Goal: Information Seeking & Learning: Learn about a topic

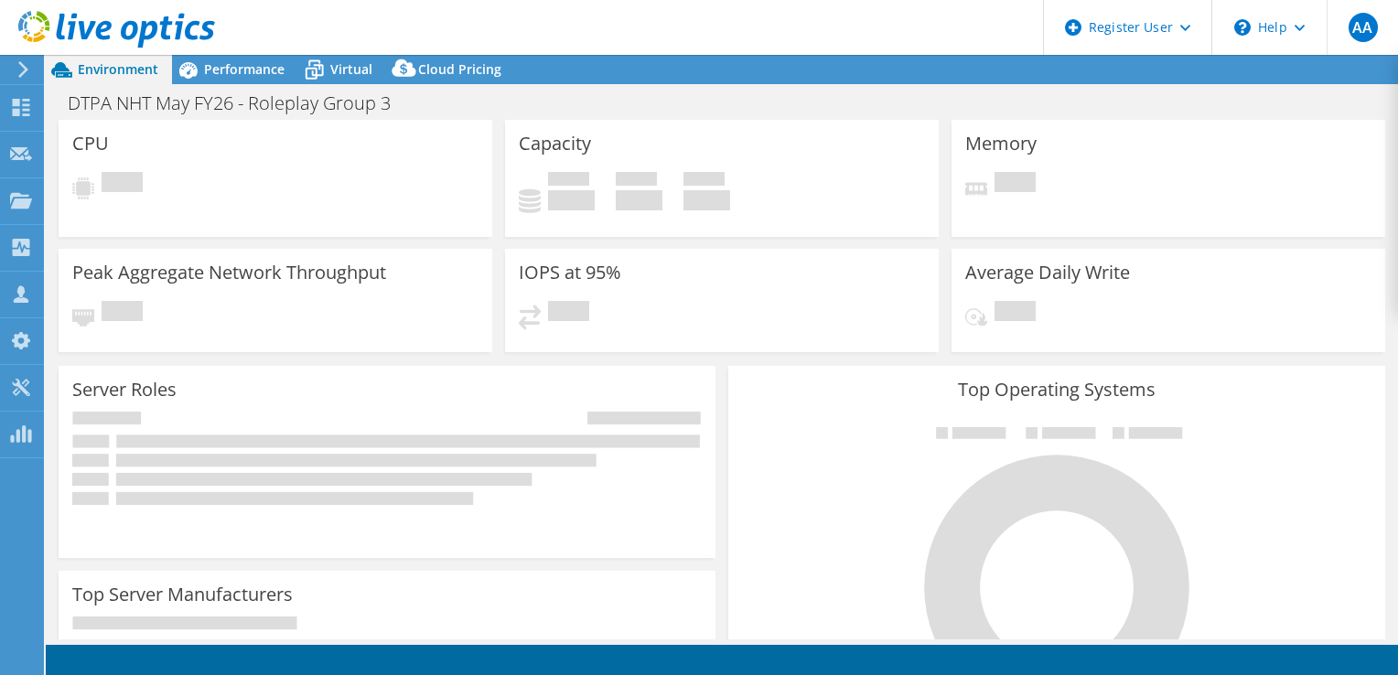
select select "USD"
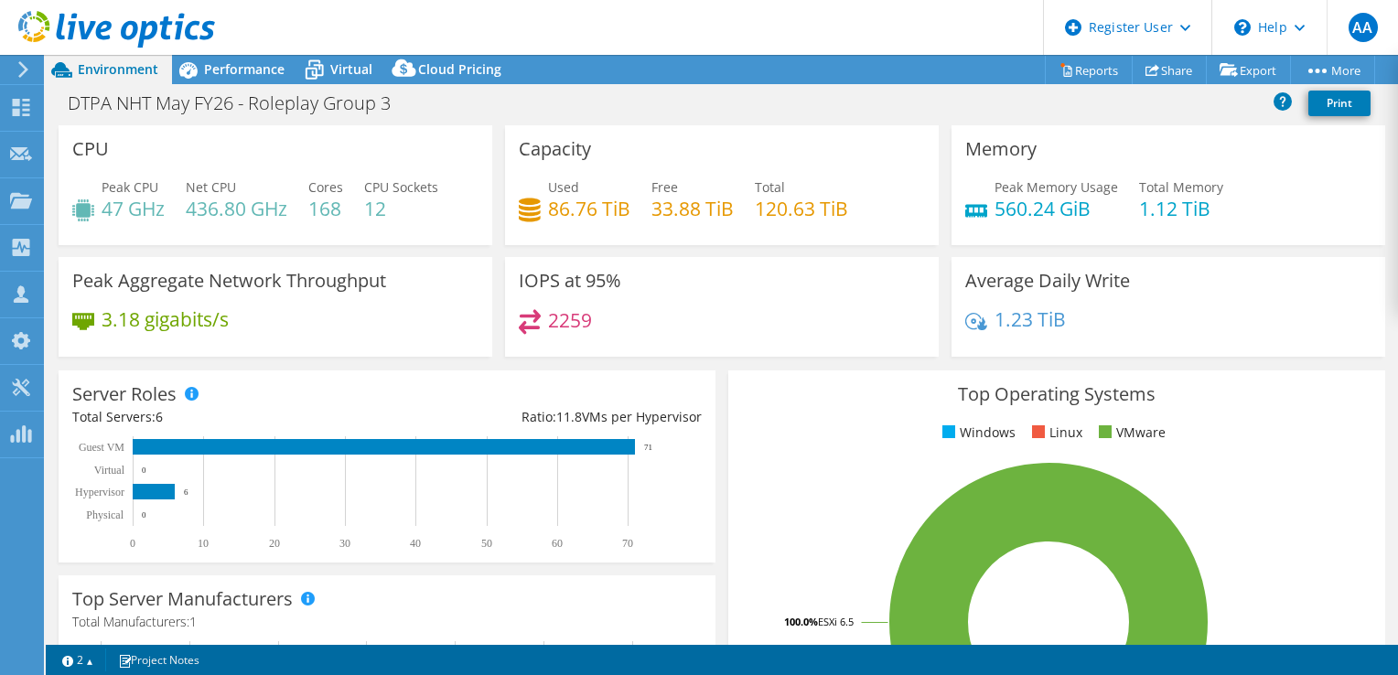
click at [323, 192] on span "Cores" at bounding box center [325, 186] width 35 height 17
drag, startPoint x: 323, startPoint y: 192, endPoint x: 222, endPoint y: 192, distance: 100.6
click at [222, 192] on span "Net CPU" at bounding box center [211, 186] width 50 height 17
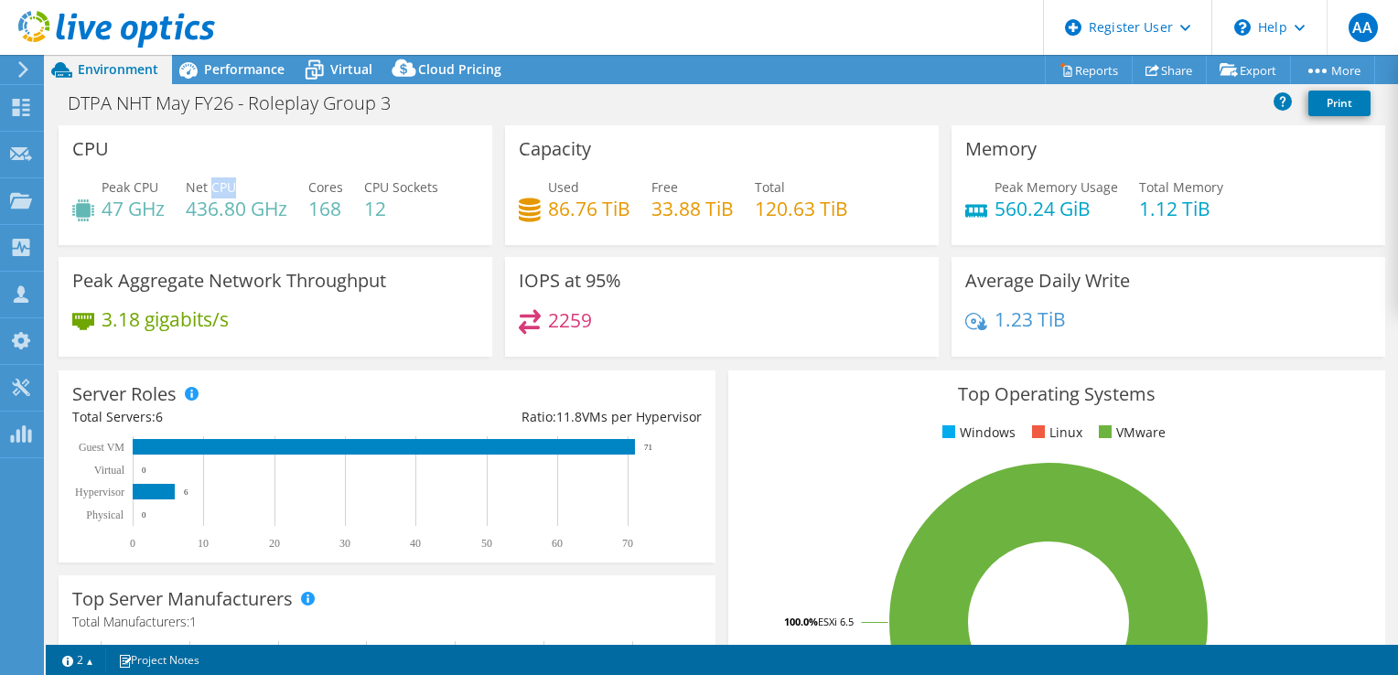
click at [222, 192] on span "Net CPU" at bounding box center [211, 186] width 50 height 17
drag, startPoint x: 222, startPoint y: 192, endPoint x: 204, endPoint y: 68, distance: 125.8
click at [204, 68] on div "Performance" at bounding box center [235, 69] width 126 height 29
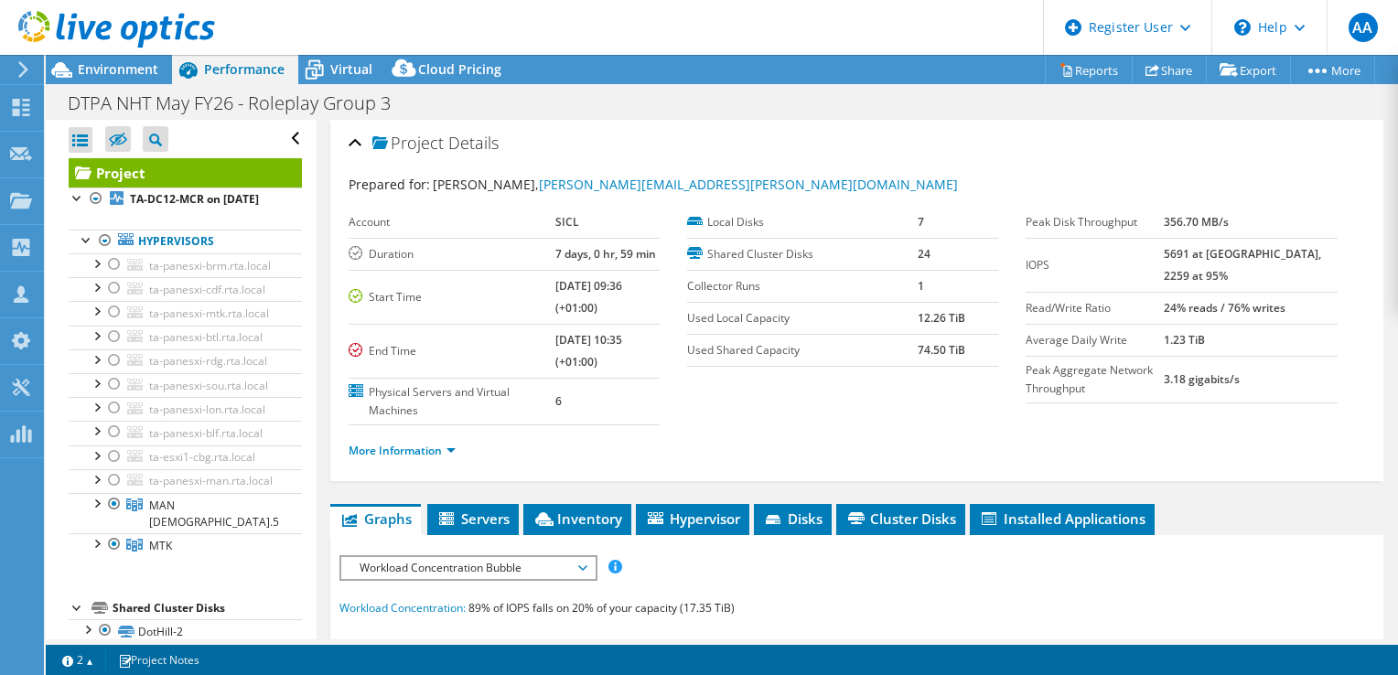
click at [571, 255] on b "7 days, 0 hr, 59 min" at bounding box center [605, 254] width 101 height 16
drag, startPoint x: 572, startPoint y: 255, endPoint x: 598, endPoint y: 258, distance: 26.7
click at [598, 258] on b "7 days, 0 hr, 59 min" at bounding box center [605, 254] width 101 height 16
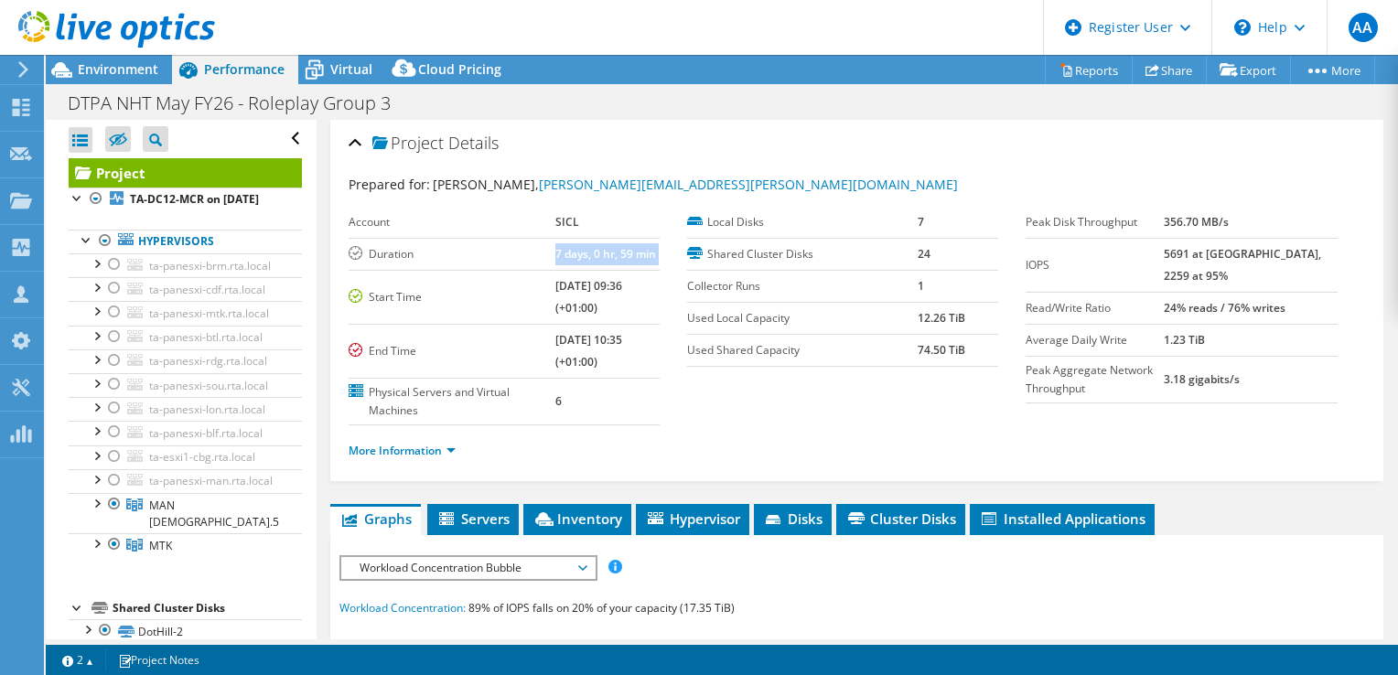
drag, startPoint x: 598, startPoint y: 258, endPoint x: 553, endPoint y: 258, distance: 45.7
click at [555, 258] on b "7 days, 0 hr, 59 min" at bounding box center [605, 254] width 101 height 16
click at [555, 248] on b "7 days, 0 hr, 59 min" at bounding box center [605, 254] width 101 height 16
drag, startPoint x: 534, startPoint y: 248, endPoint x: 622, endPoint y: 269, distance: 90.3
click at [622, 269] on tbody "Account SICL Duration 7 days, 0 hr, 59 min Start Time 03/26/2021, 09:36 (+01:00…" at bounding box center [504, 316] width 311 height 219
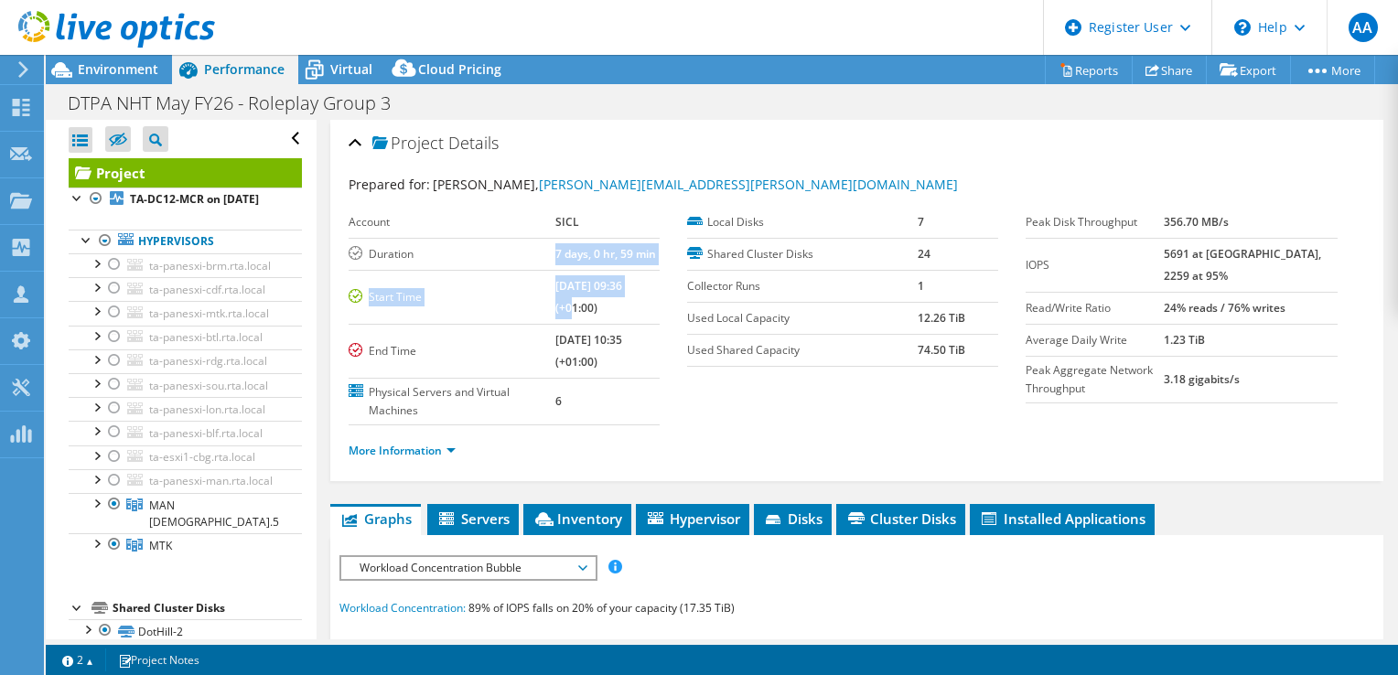
drag, startPoint x: 622, startPoint y: 269, endPoint x: 573, endPoint y: 249, distance: 53.3
click at [573, 249] on b "7 days, 0 hr, 59 min" at bounding box center [605, 254] width 101 height 16
click at [555, 258] on b "7 days, 0 hr, 59 min" at bounding box center [605, 254] width 101 height 16
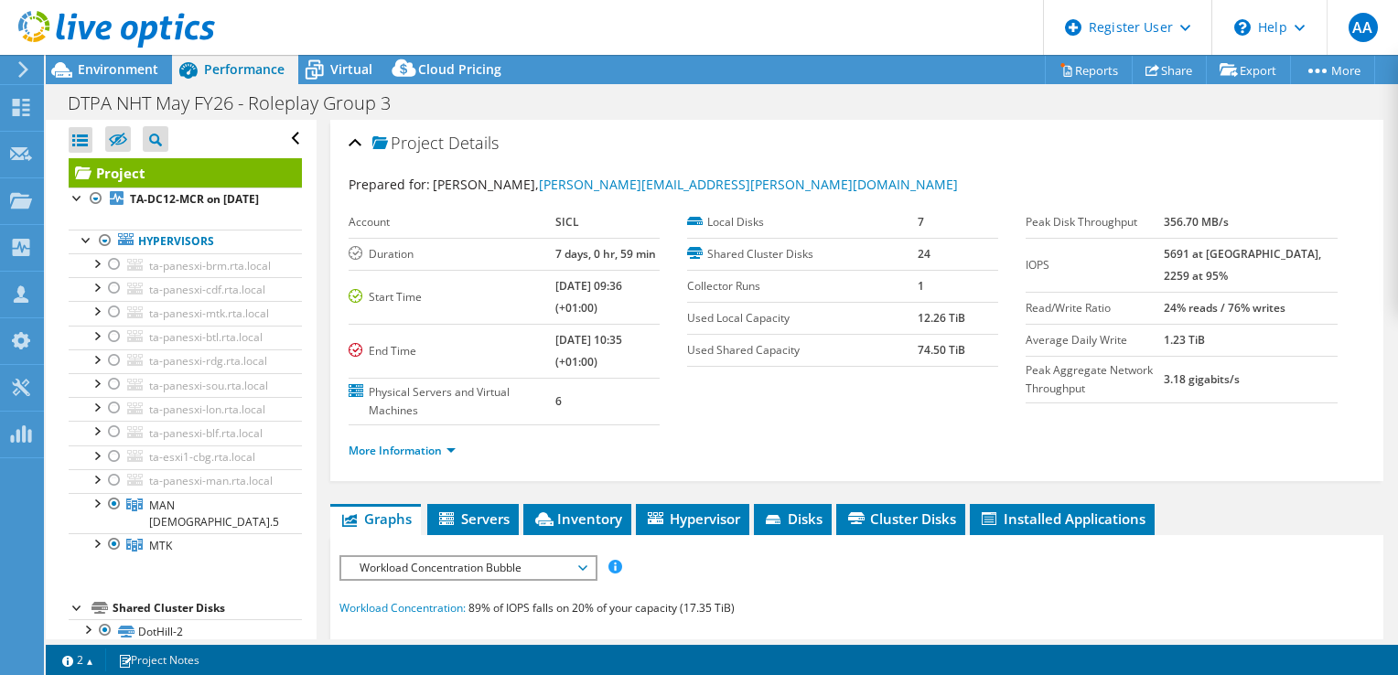
drag, startPoint x: 552, startPoint y: 258, endPoint x: 537, endPoint y: 257, distance: 14.7
click at [537, 257] on tr "Duration 7 days, 0 hr, 59 min" at bounding box center [504, 254] width 311 height 32
click at [555, 257] on b "7 days, 0 hr, 59 min" at bounding box center [605, 254] width 101 height 16
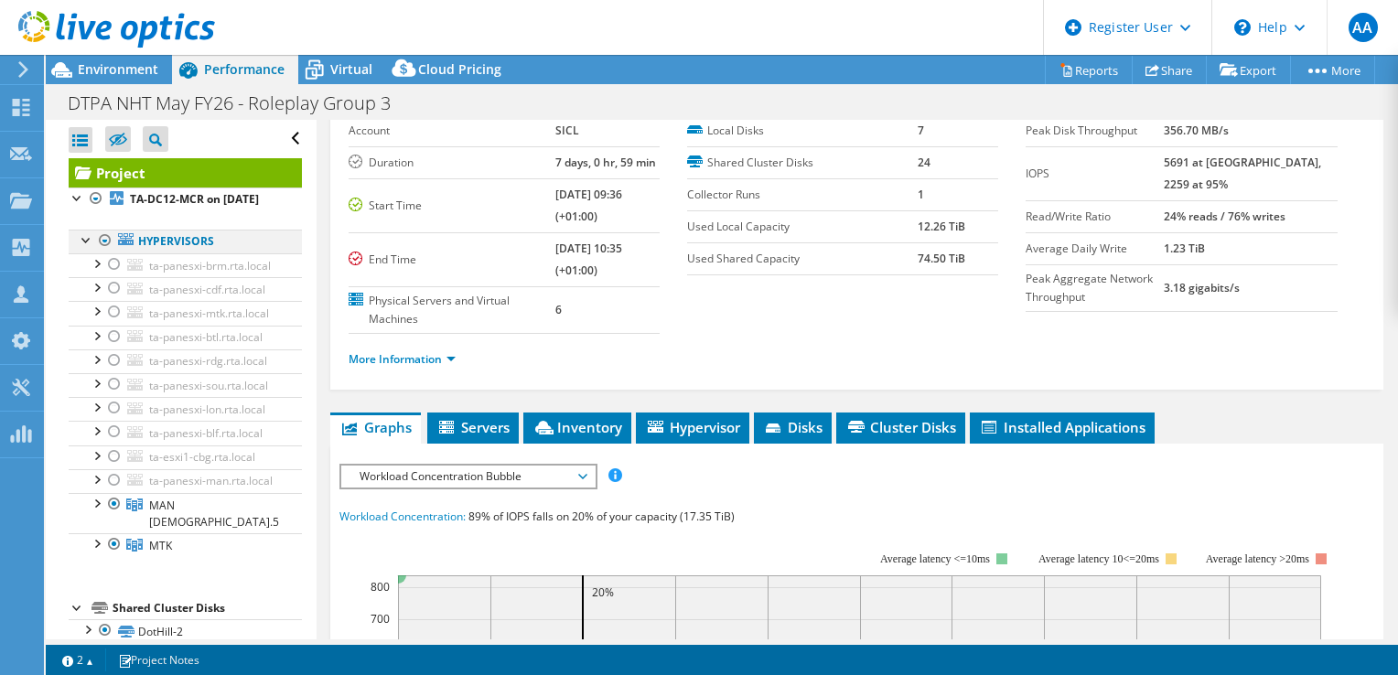
click at [84, 248] on div at bounding box center [87, 239] width 18 height 18
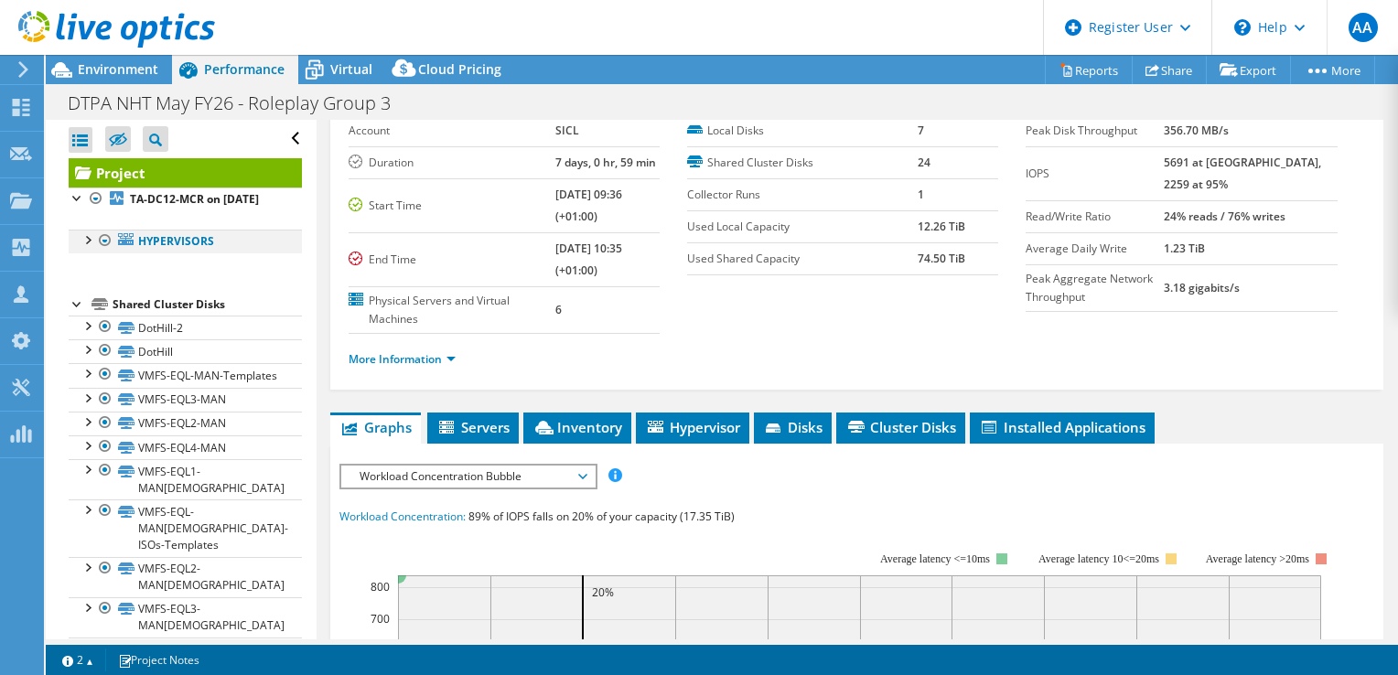
click at [88, 248] on div at bounding box center [87, 239] width 18 height 18
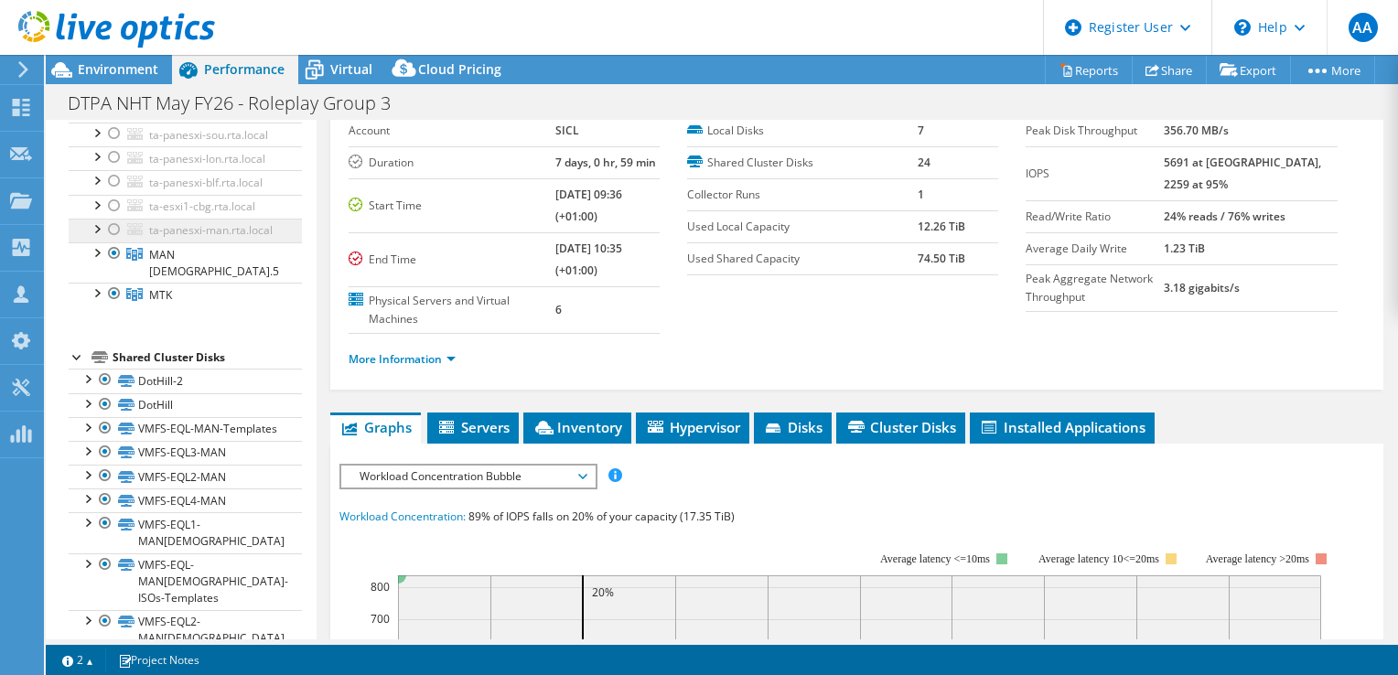
scroll to position [274, 0]
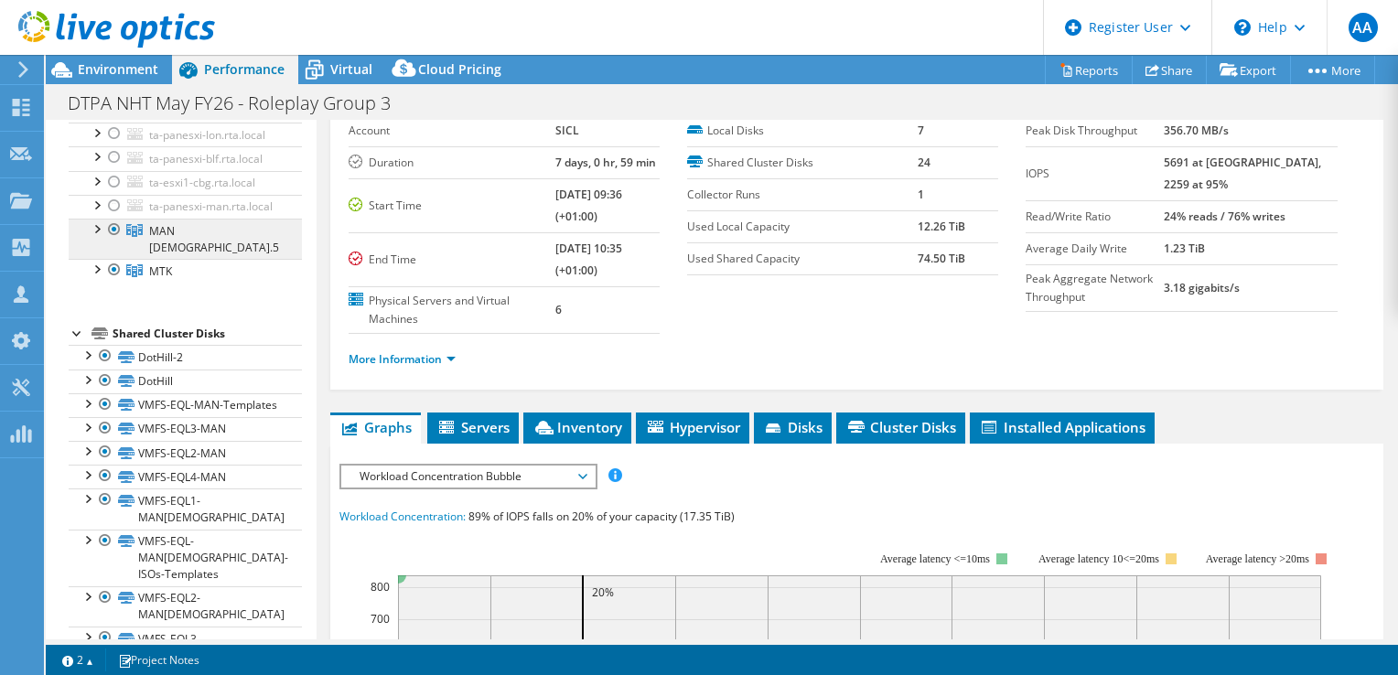
click at [181, 255] on span "MAN 6.5" at bounding box center [214, 239] width 130 height 32
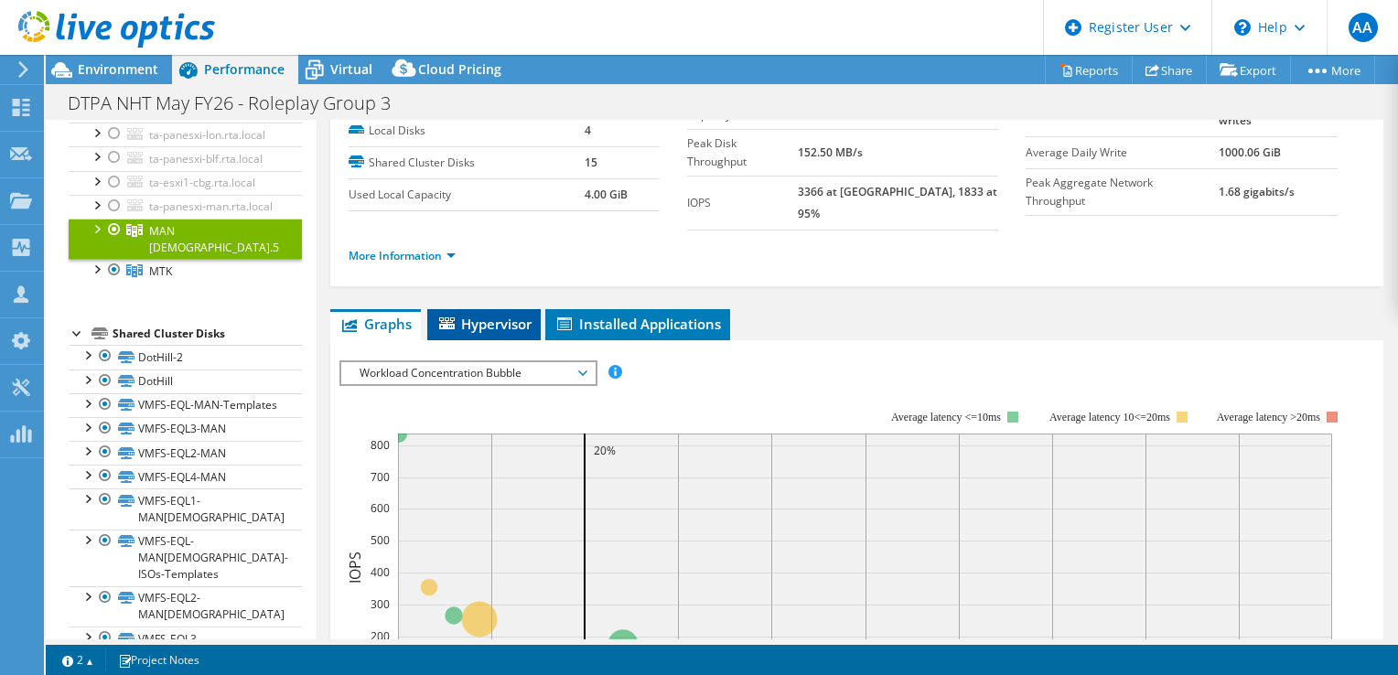
scroll to position [0, 0]
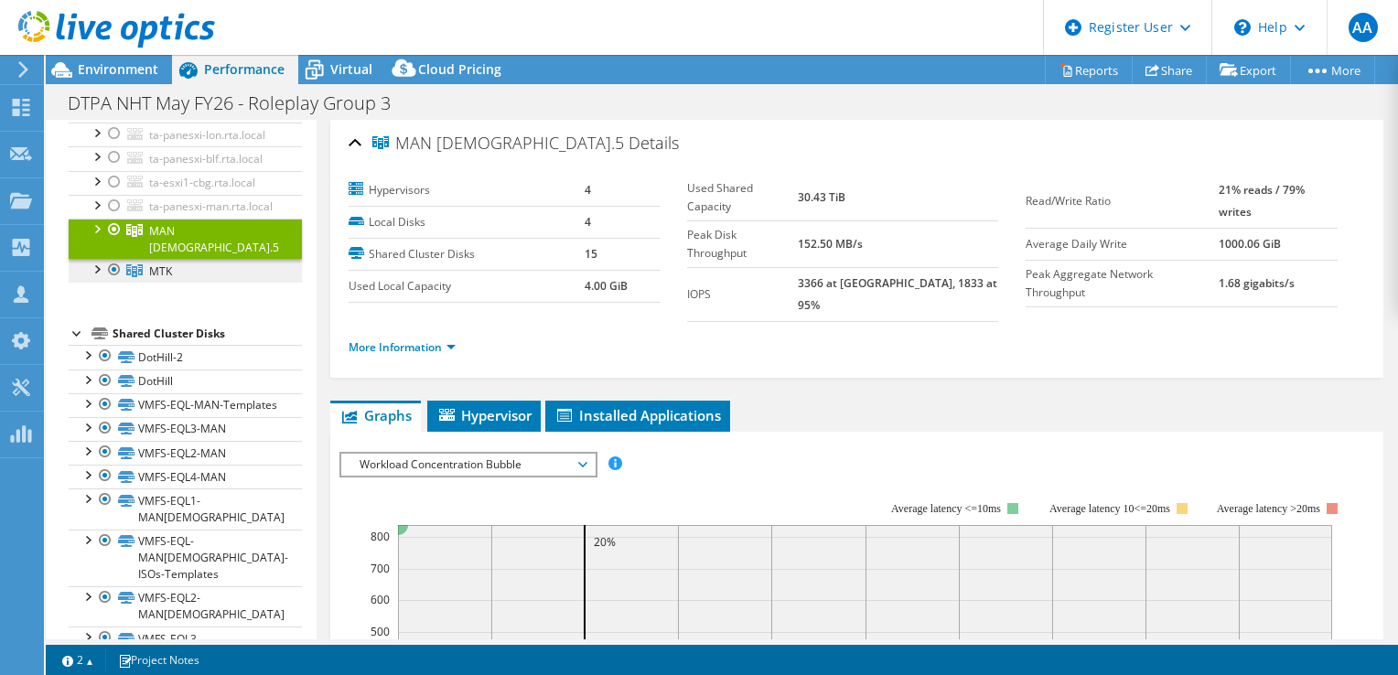
click at [158, 279] on span "MTK" at bounding box center [160, 271] width 23 height 16
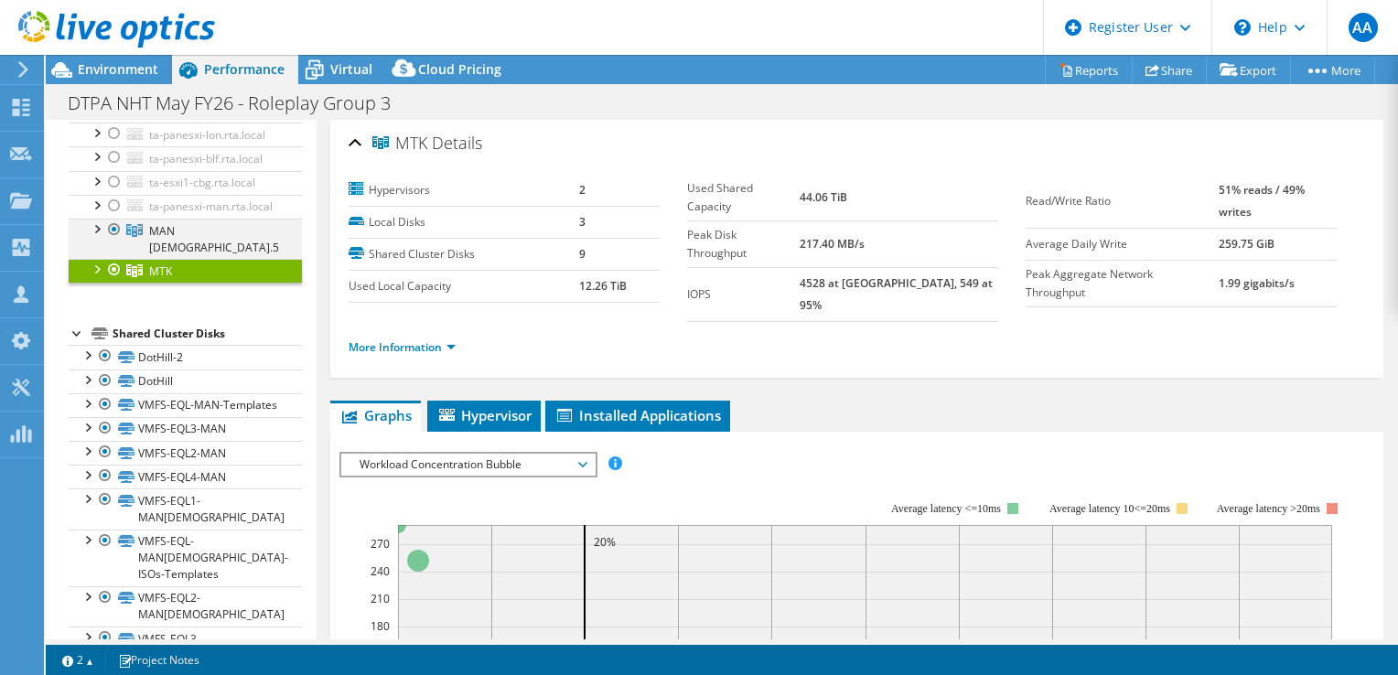
click at [98, 237] on div at bounding box center [96, 228] width 18 height 18
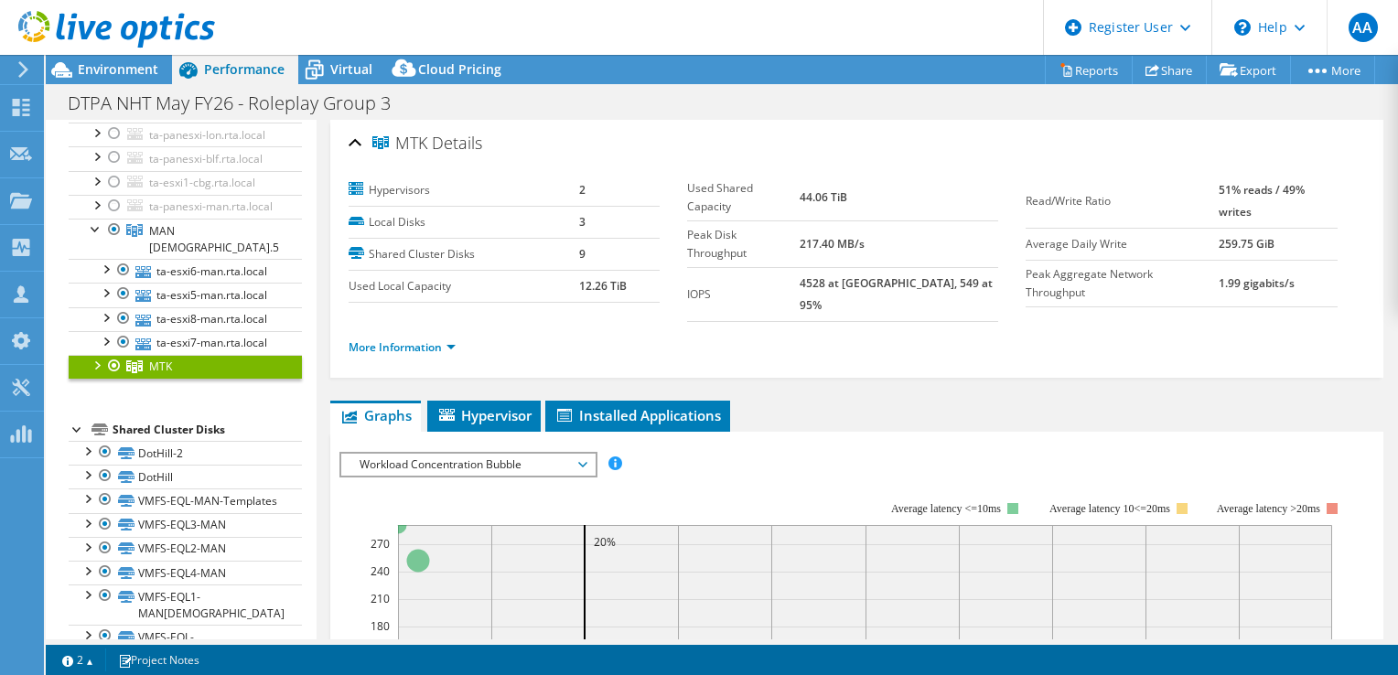
drag, startPoint x: 100, startPoint y: 543, endPoint x: 99, endPoint y: 533, distance: 10.1
click at [100, 373] on div at bounding box center [96, 364] width 18 height 18
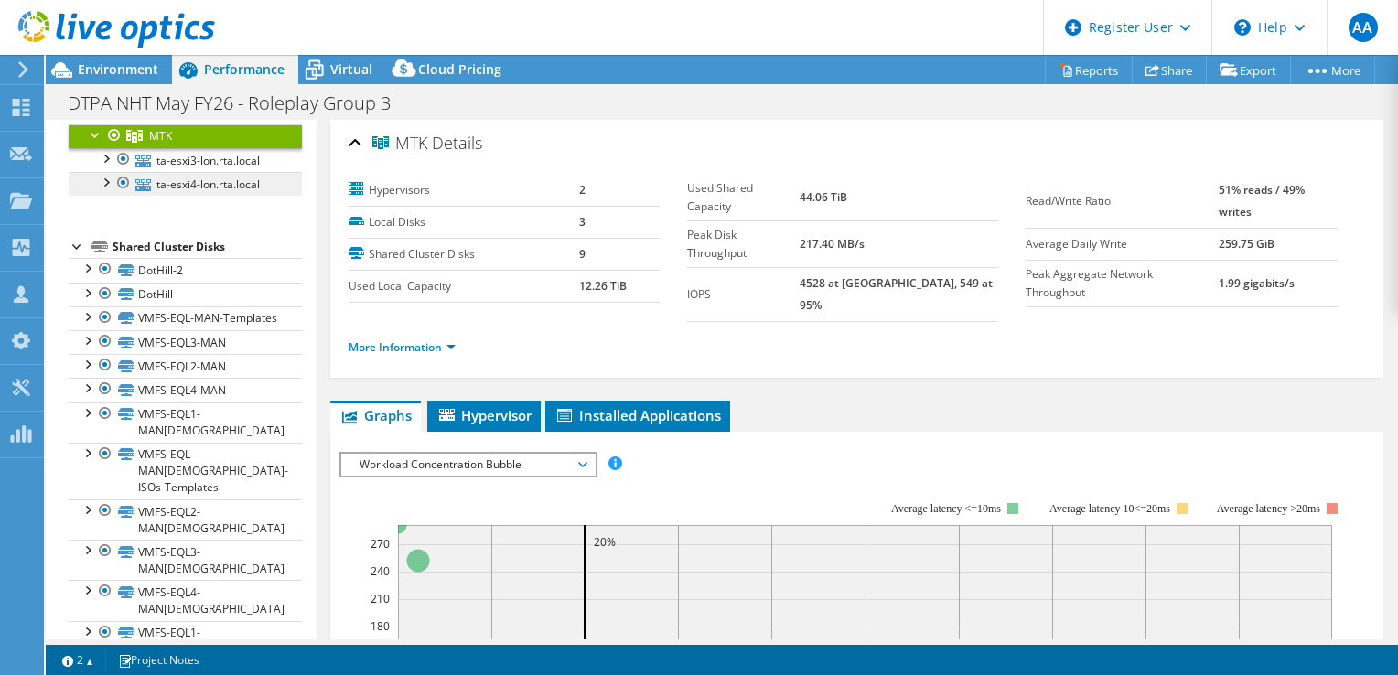
scroll to position [549, 0]
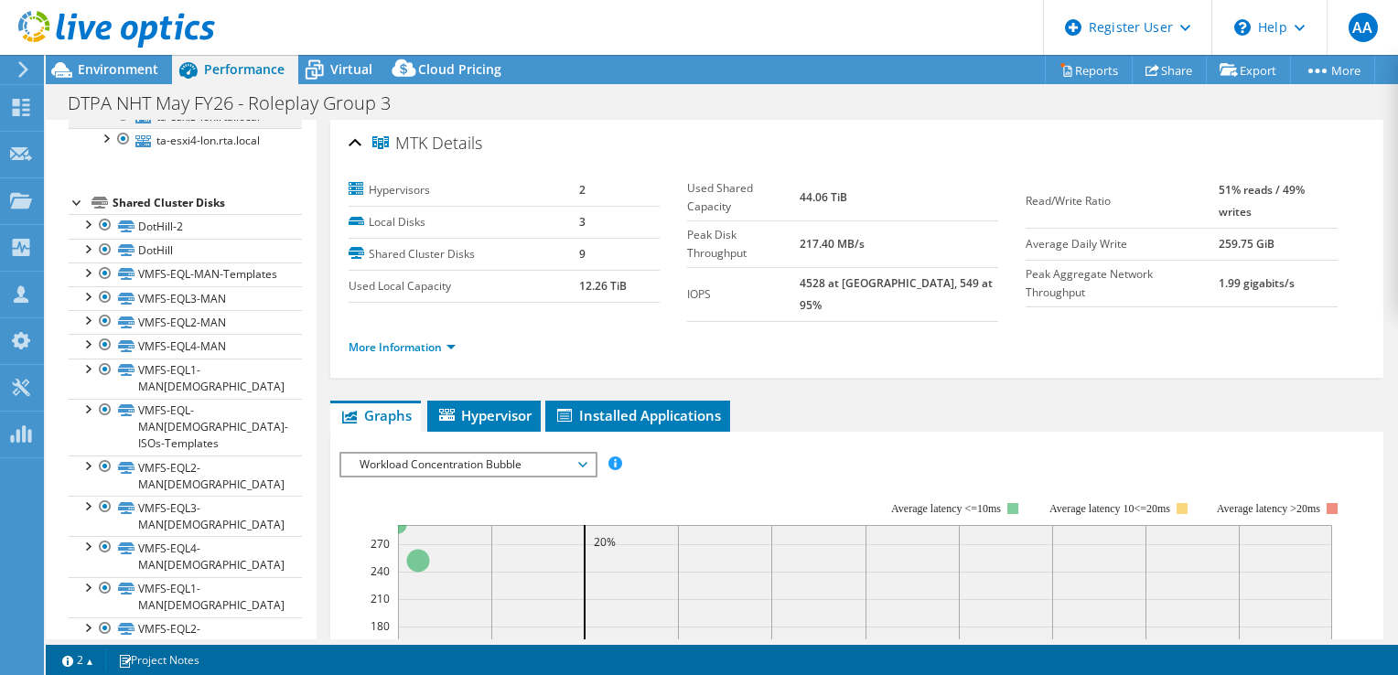
click at [99, 123] on div at bounding box center [105, 113] width 18 height 18
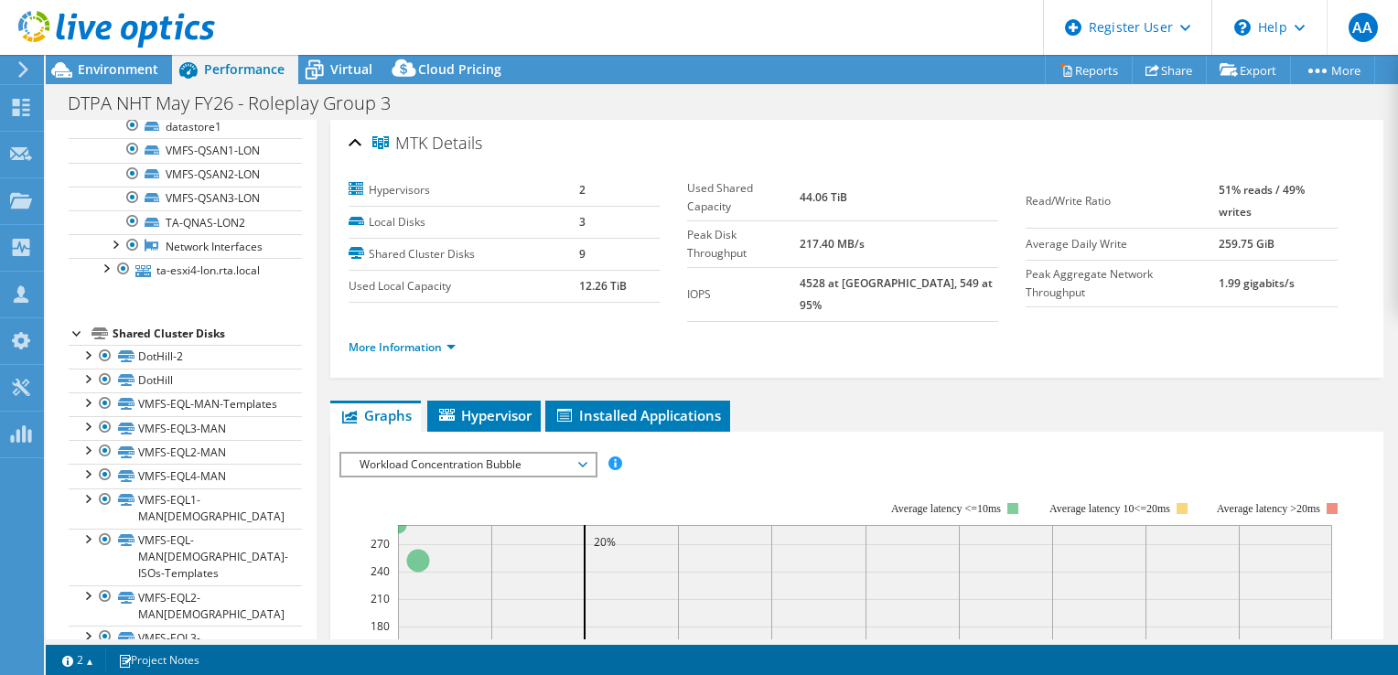
scroll to position [732, 0]
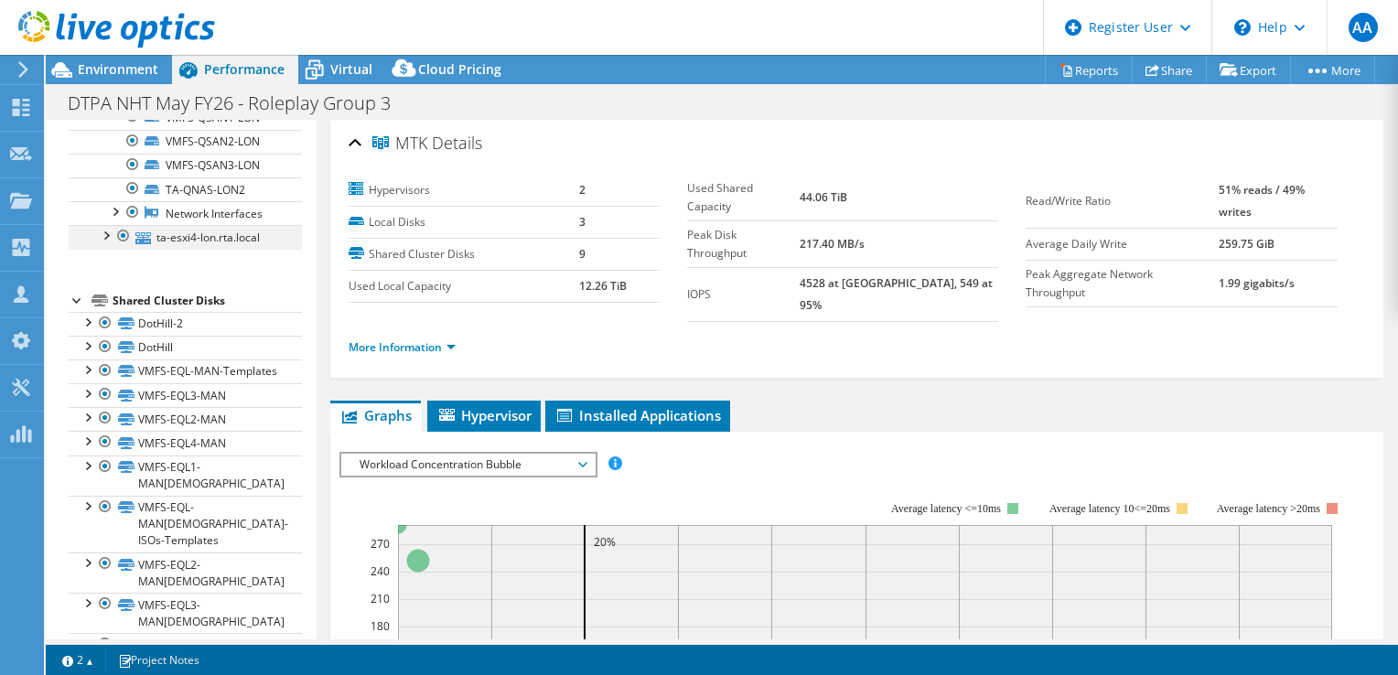
click at [104, 243] on div at bounding box center [105, 234] width 18 height 18
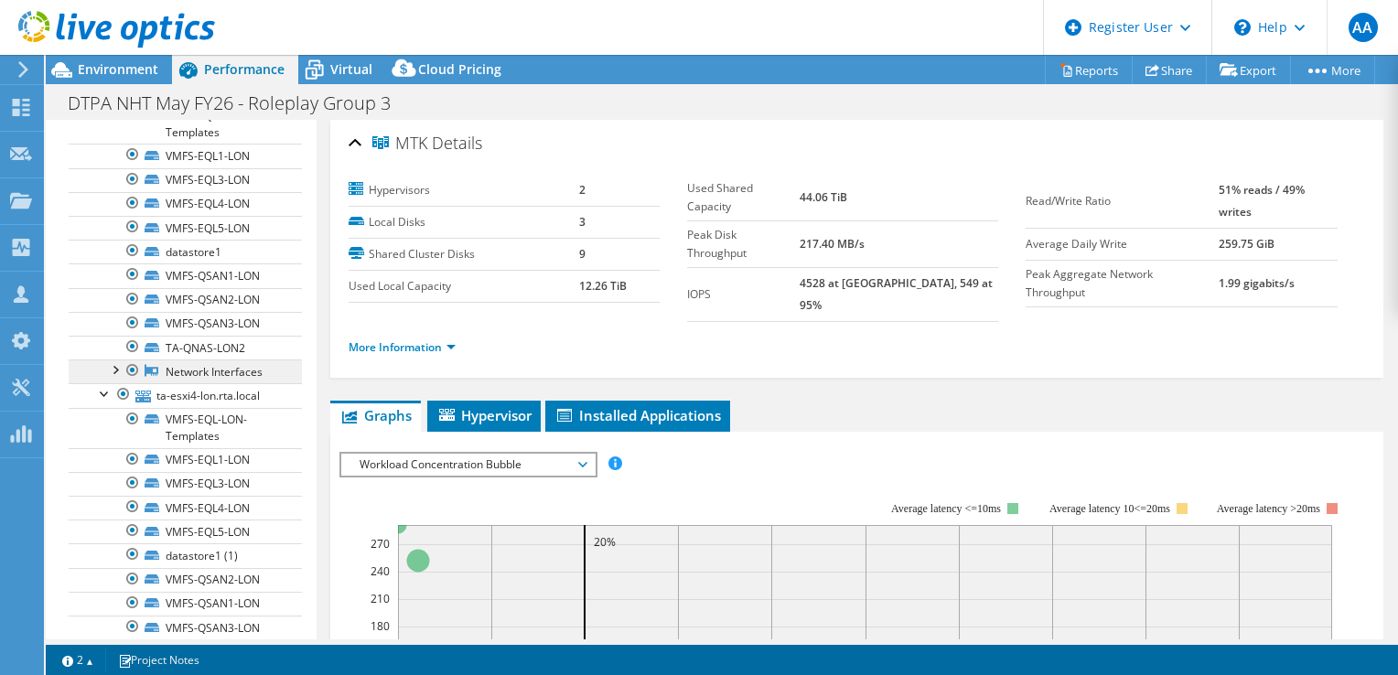
scroll to position [549, 0]
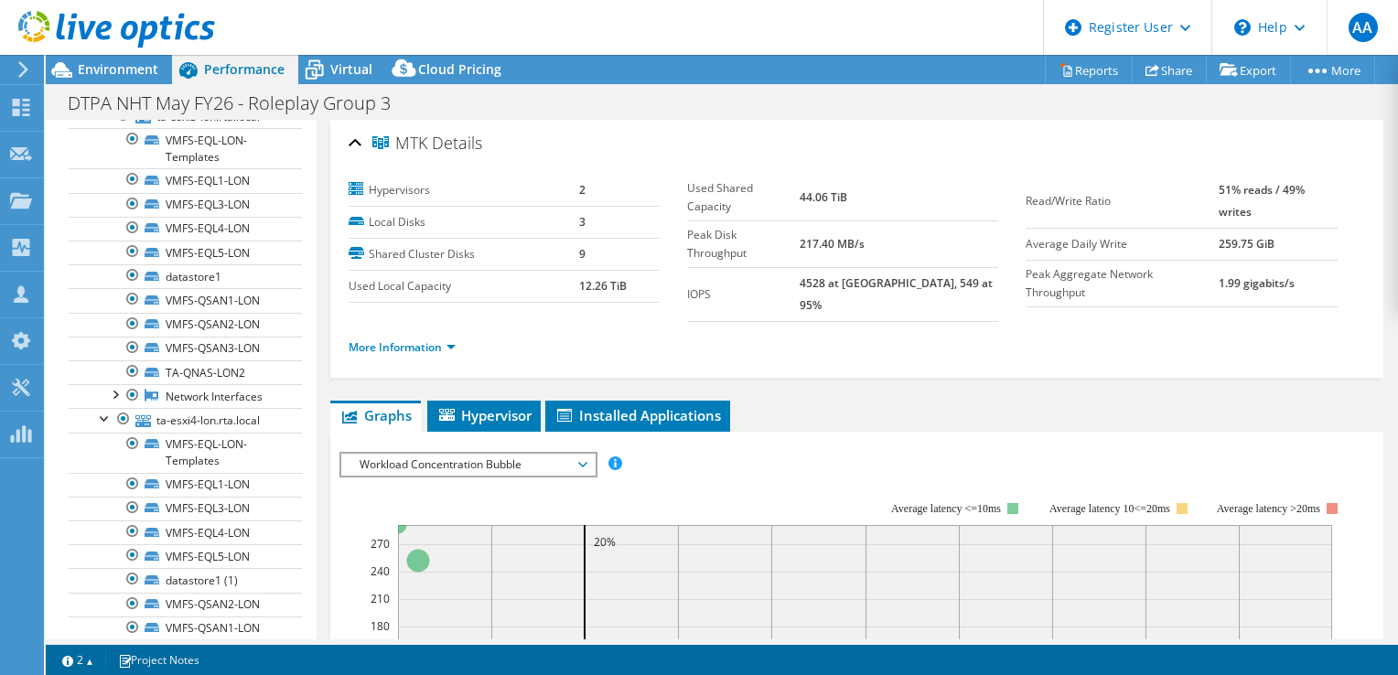
click at [93, 99] on div at bounding box center [96, 90] width 18 height 18
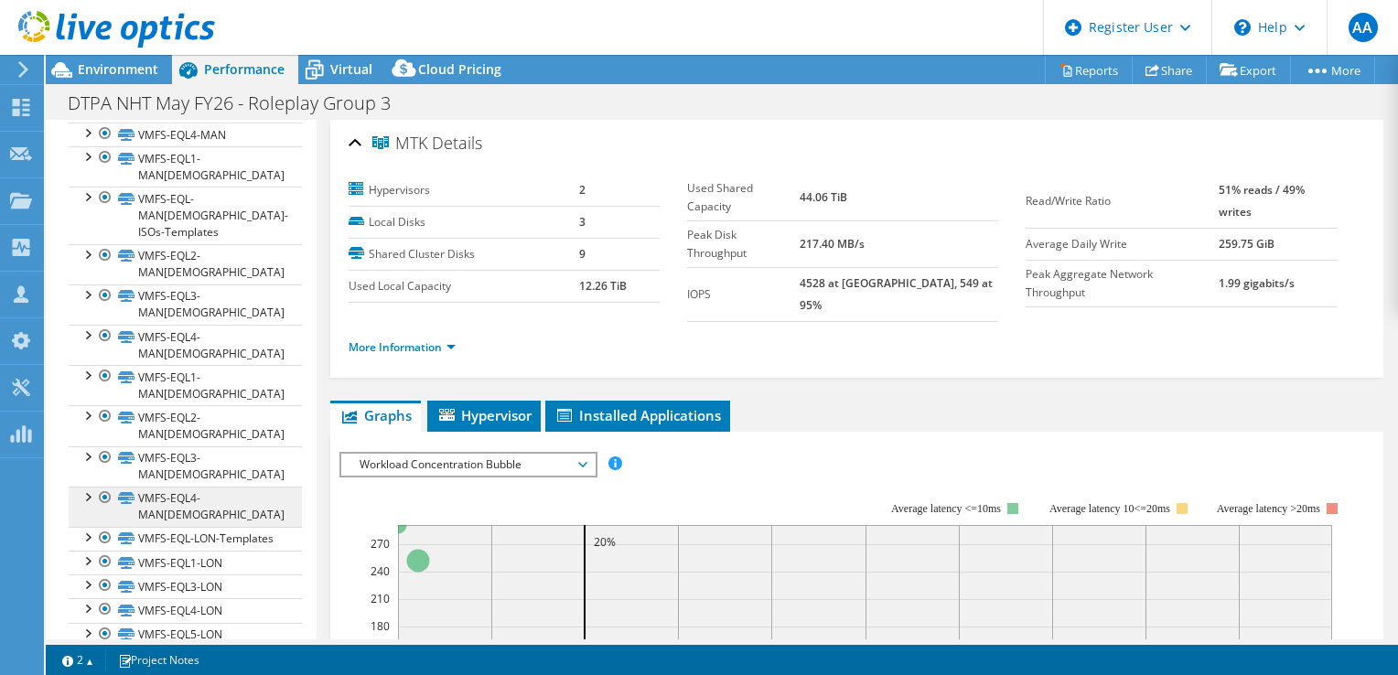
scroll to position [621, 0]
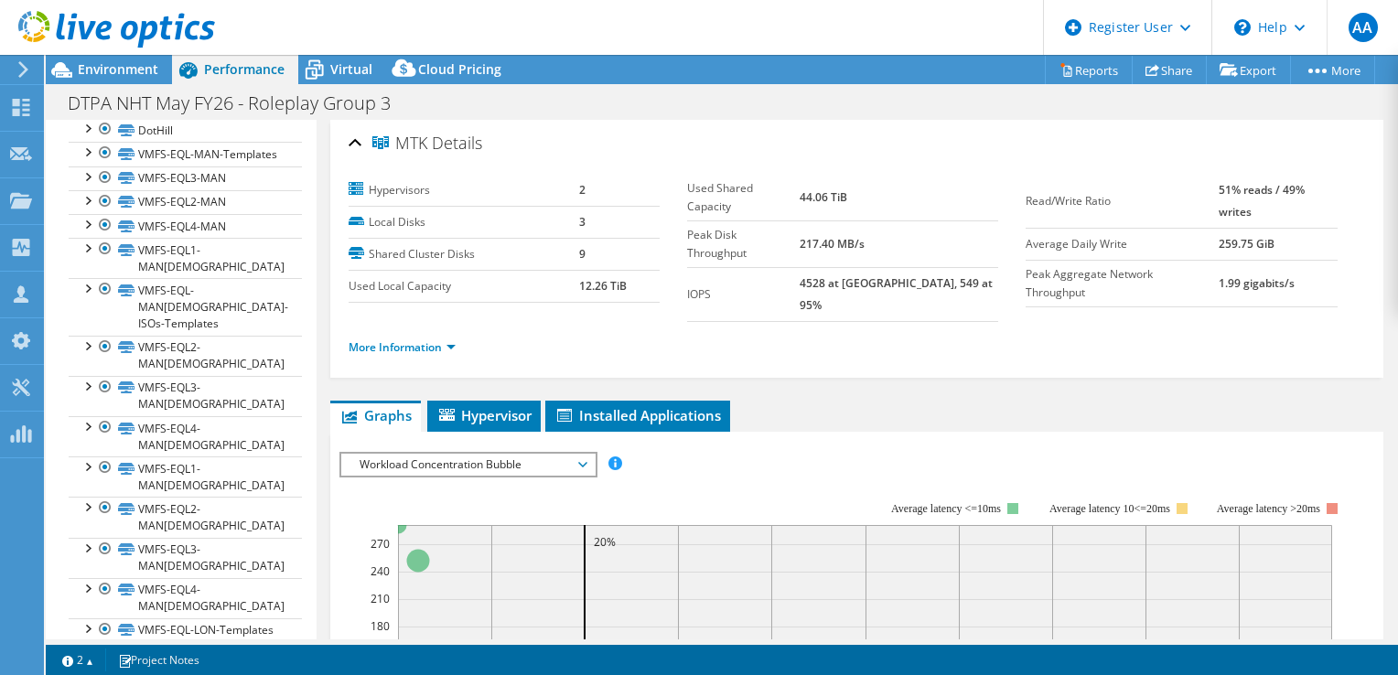
click at [91, 113] on div at bounding box center [87, 103] width 18 height 18
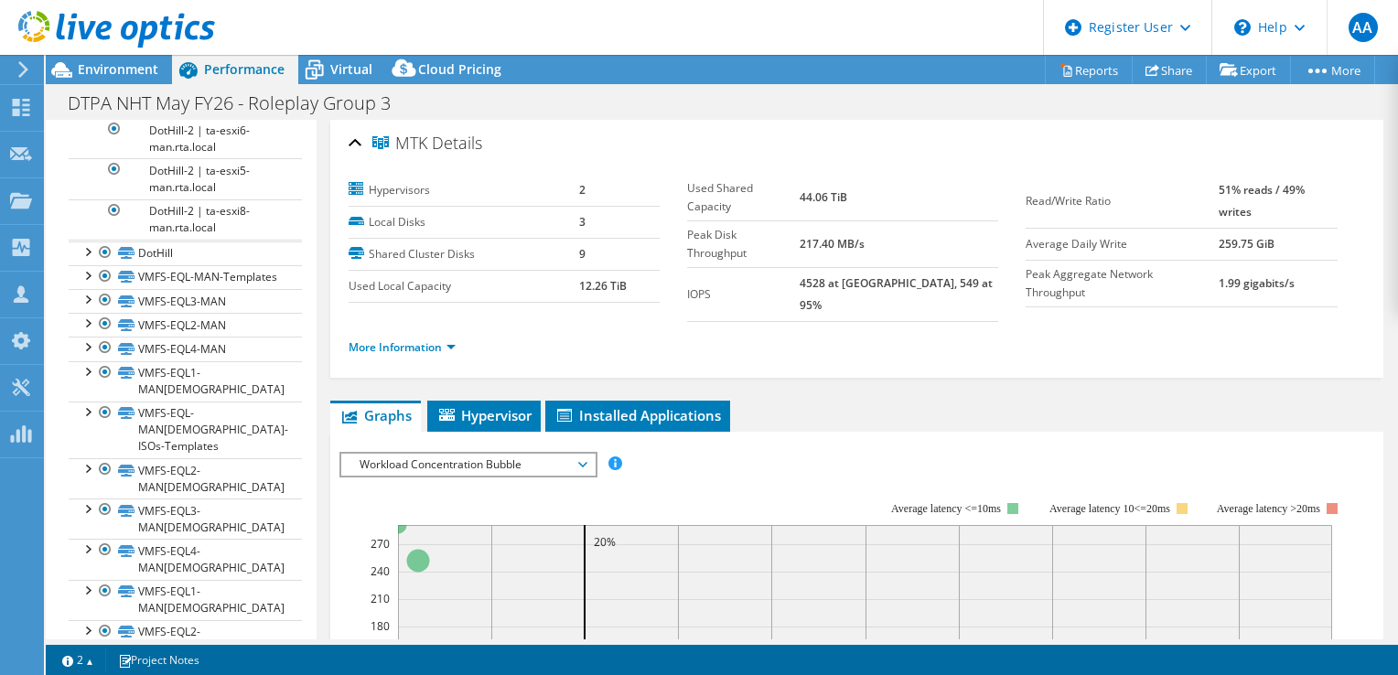
click at [91, 113] on div at bounding box center [87, 103] width 18 height 18
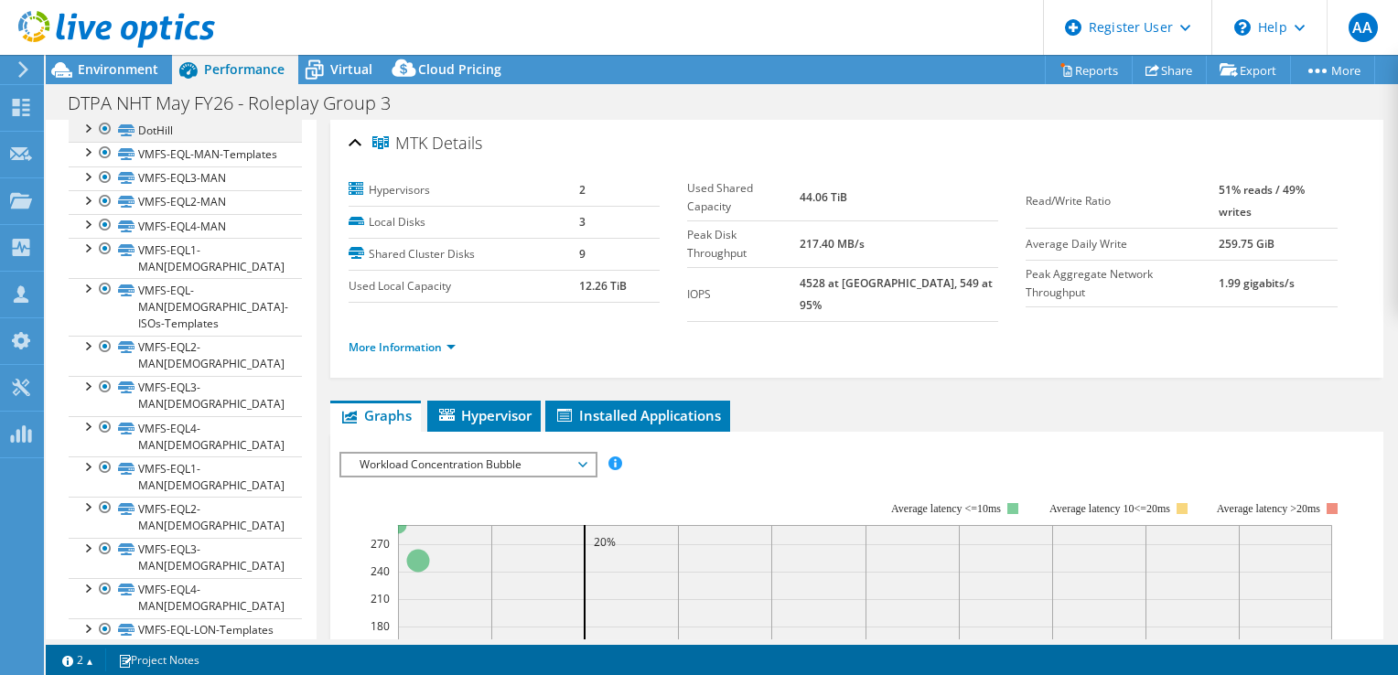
click at [90, 136] on div at bounding box center [87, 127] width 18 height 18
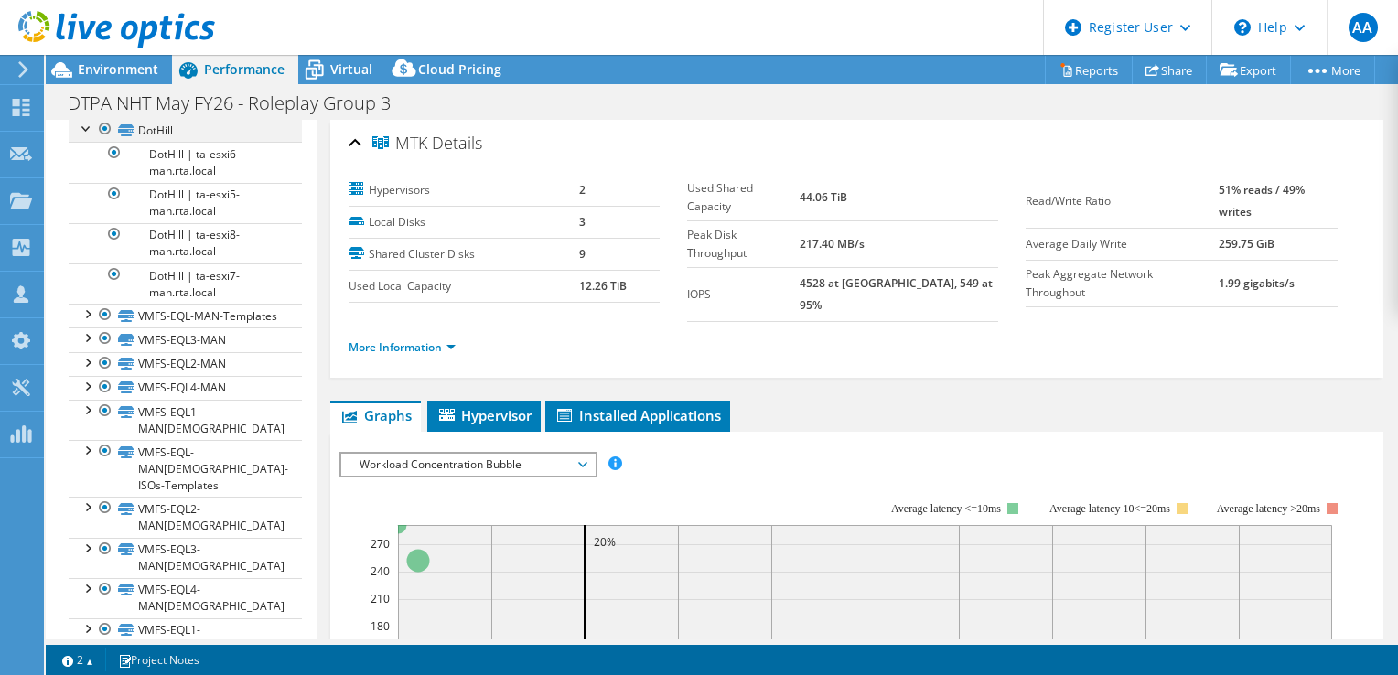
click at [87, 136] on div at bounding box center [87, 127] width 18 height 18
